Goal: Task Accomplishment & Management: Manage account settings

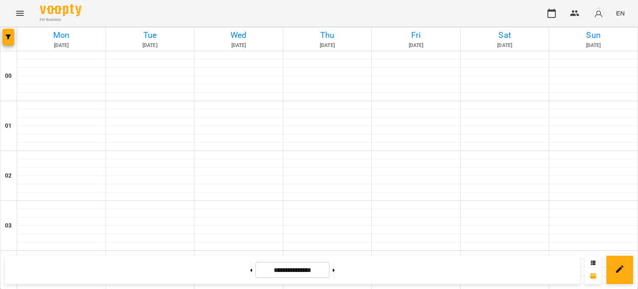
scroll to position [719, 0]
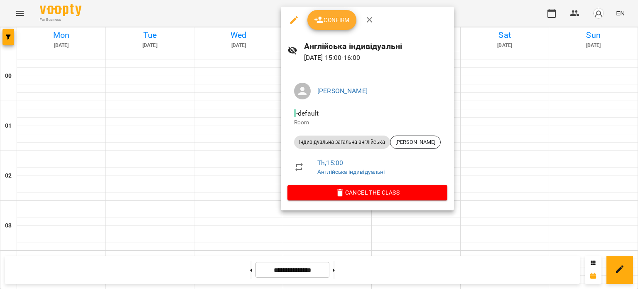
click at [334, 20] on span "Confirm" at bounding box center [332, 20] width 36 height 10
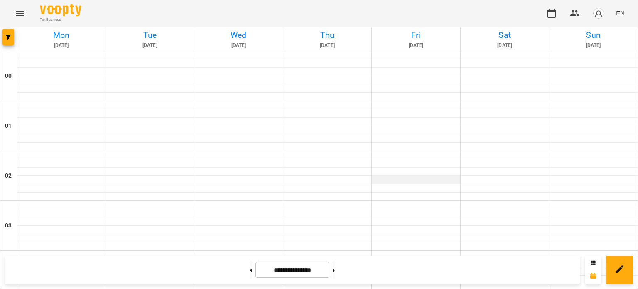
scroll to position [743, 0]
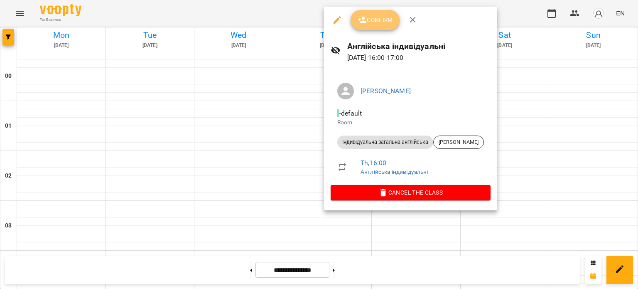
click at [377, 14] on button "Confirm" at bounding box center [375, 20] width 49 height 20
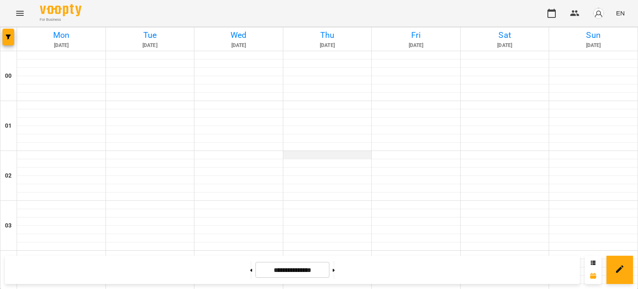
scroll to position [817, 0]
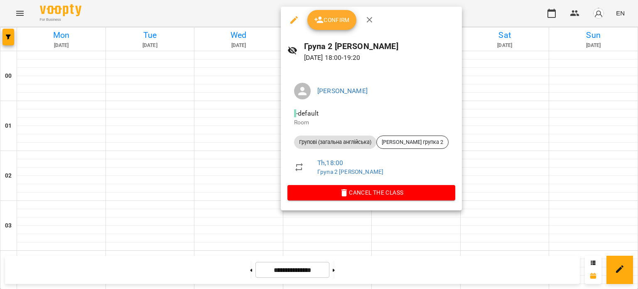
click at [335, 15] on span "Confirm" at bounding box center [332, 20] width 36 height 10
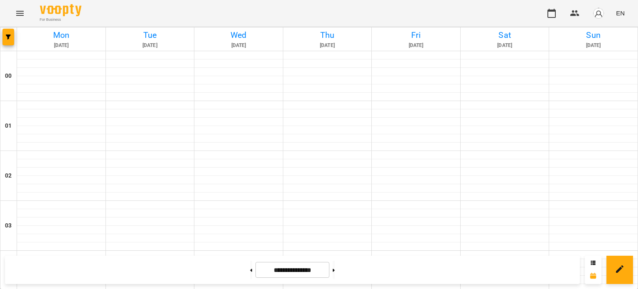
scroll to position [594, 0]
click at [335, 268] on icon at bounding box center [334, 269] width 2 height 3
type input "**********"
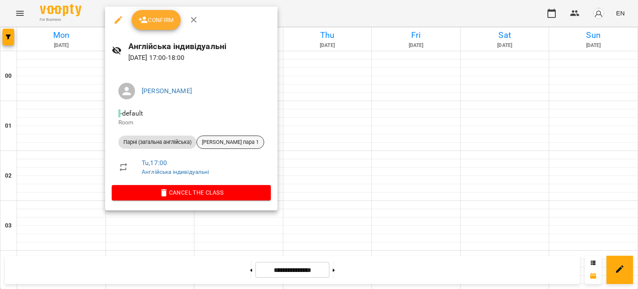
click at [208, 139] on span "[PERSON_NAME] пара 1" at bounding box center [230, 141] width 67 height 7
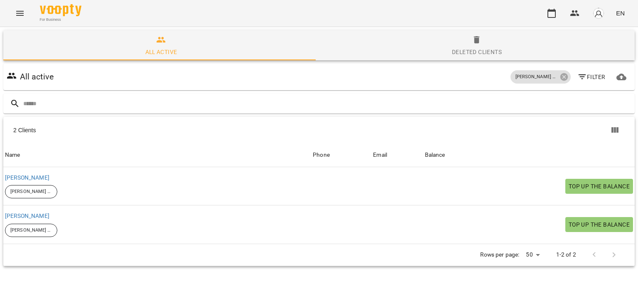
scroll to position [1, 0]
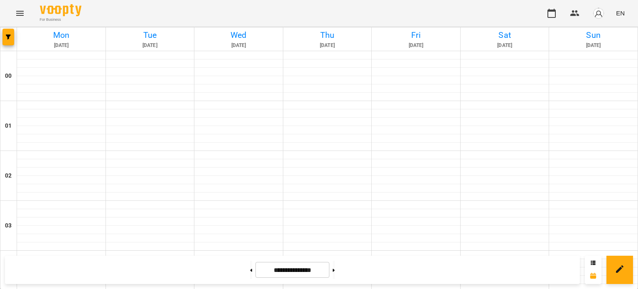
scroll to position [707, 0]
